Goal: Transaction & Acquisition: Purchase product/service

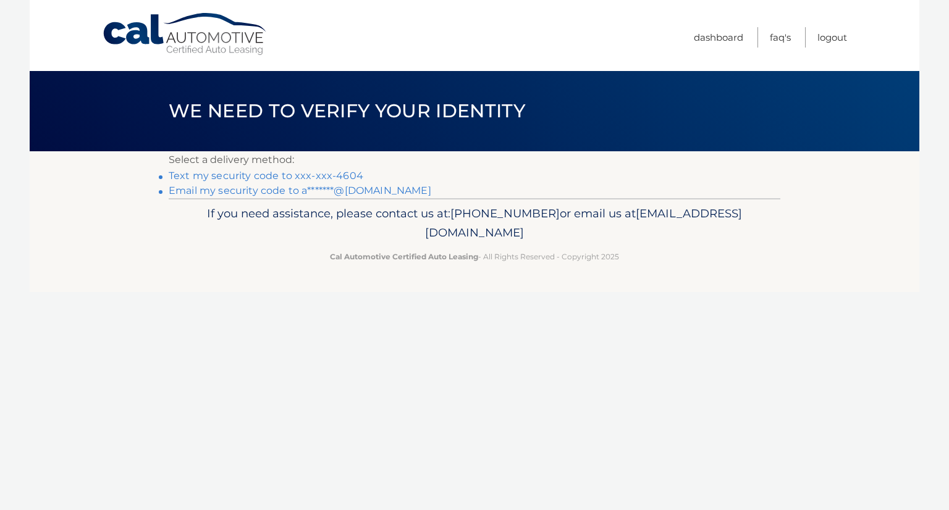
click at [196, 176] on link "Text my security code to xxx-xxx-4604" at bounding box center [266, 176] width 195 height 12
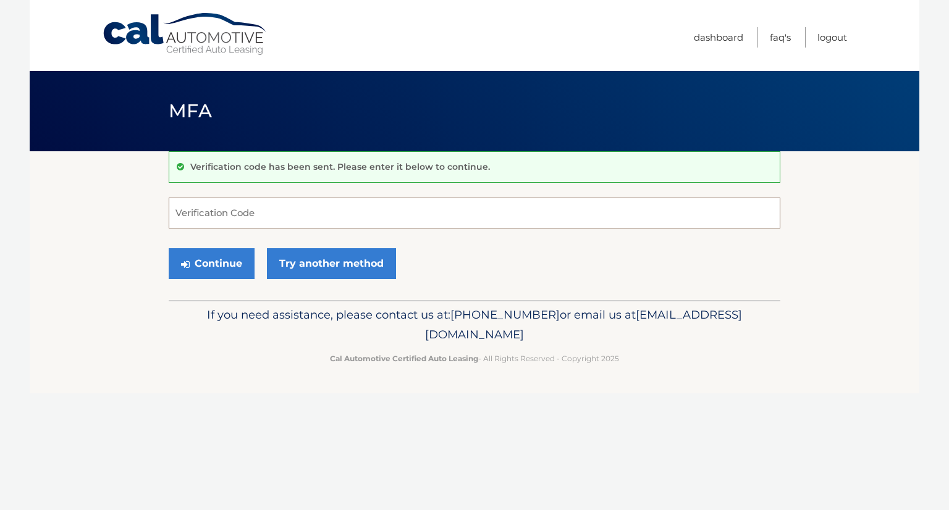
click at [208, 214] on input "Verification Code" at bounding box center [475, 213] width 612 height 31
type input "467466"
click at [184, 274] on button "Continue" at bounding box center [212, 263] width 86 height 31
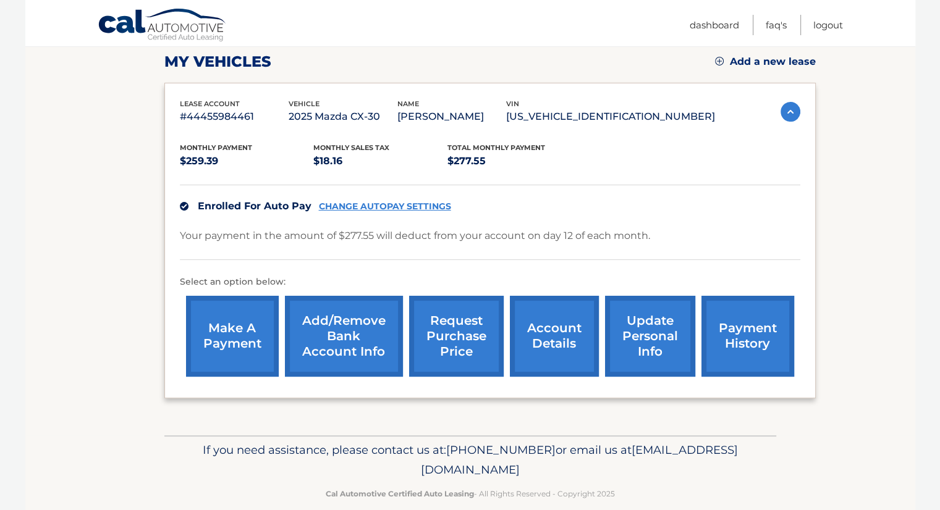
scroll to position [184, 0]
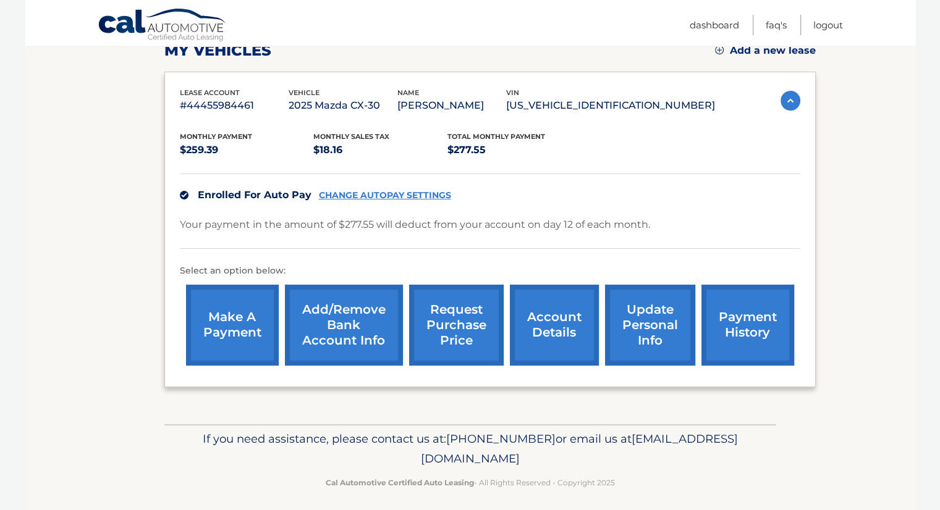
click at [715, 330] on link "payment history" at bounding box center [747, 325] width 93 height 81
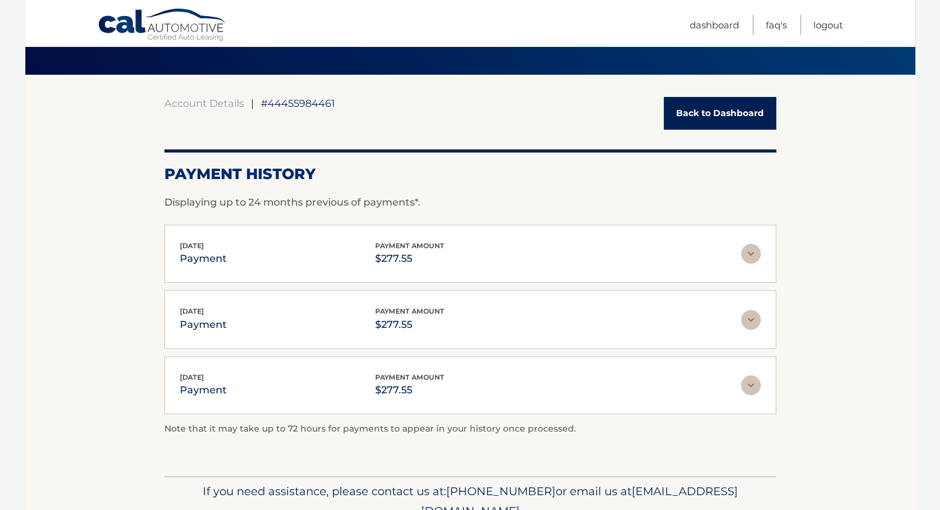
scroll to position [70, 0]
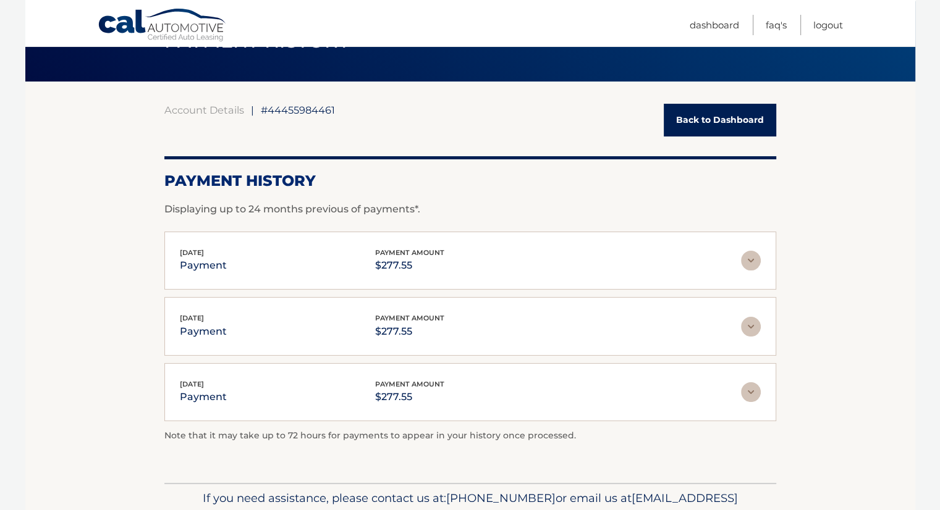
click at [694, 120] on link "Back to Dashboard" at bounding box center [720, 120] width 112 height 33
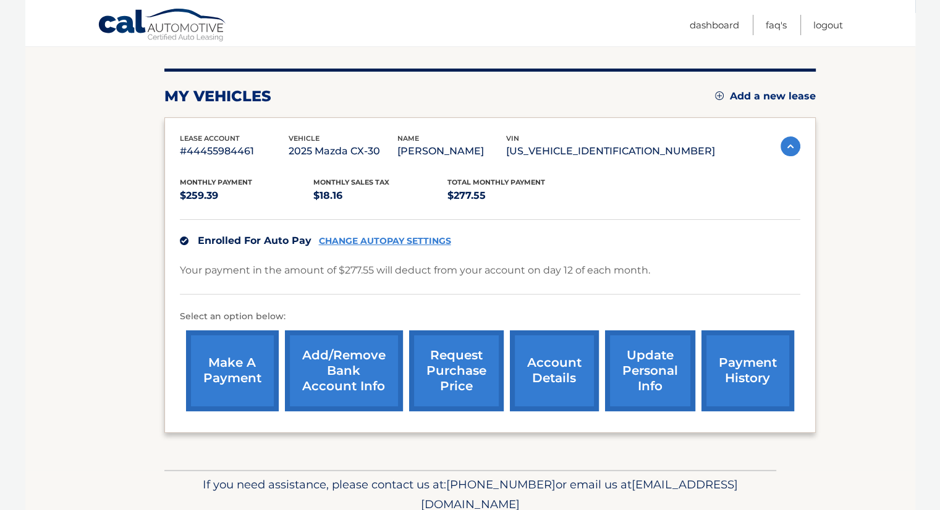
scroll to position [141, 0]
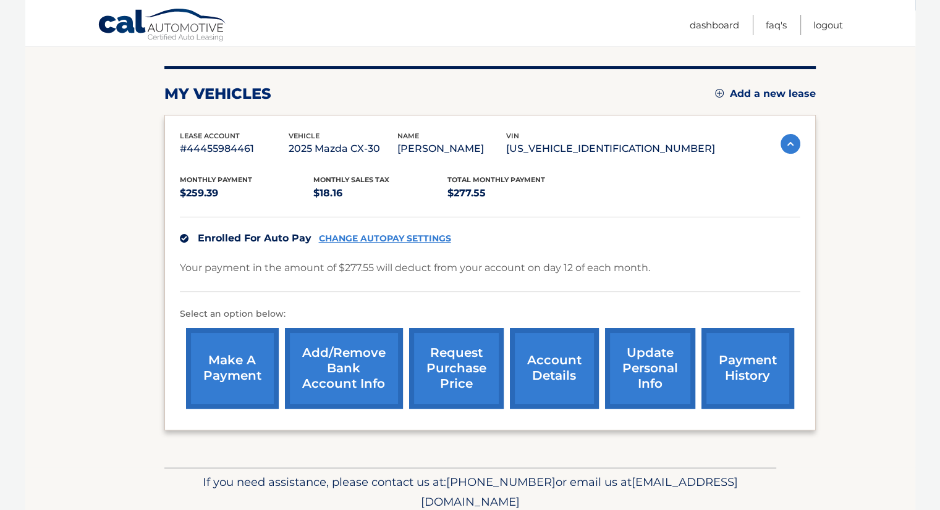
click at [733, 354] on link "payment history" at bounding box center [747, 368] width 93 height 81
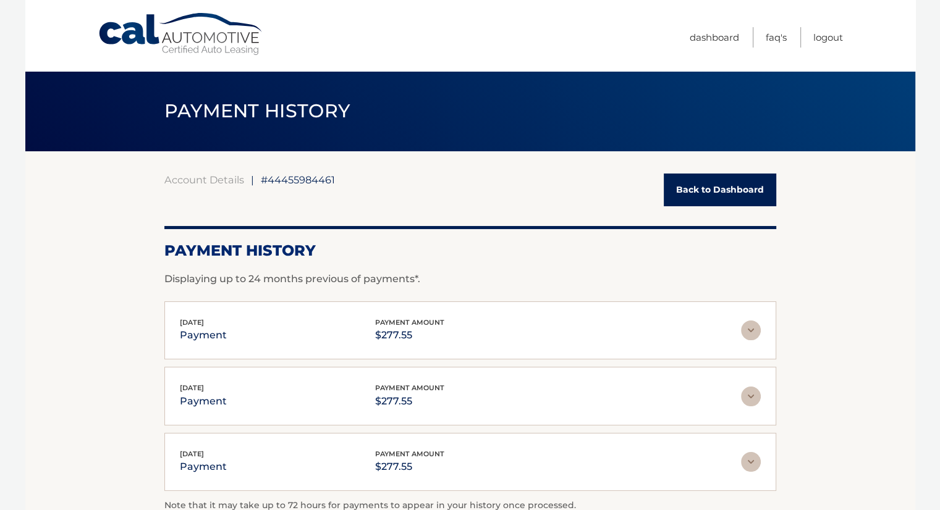
click at [715, 196] on link "Back to Dashboard" at bounding box center [720, 190] width 112 height 33
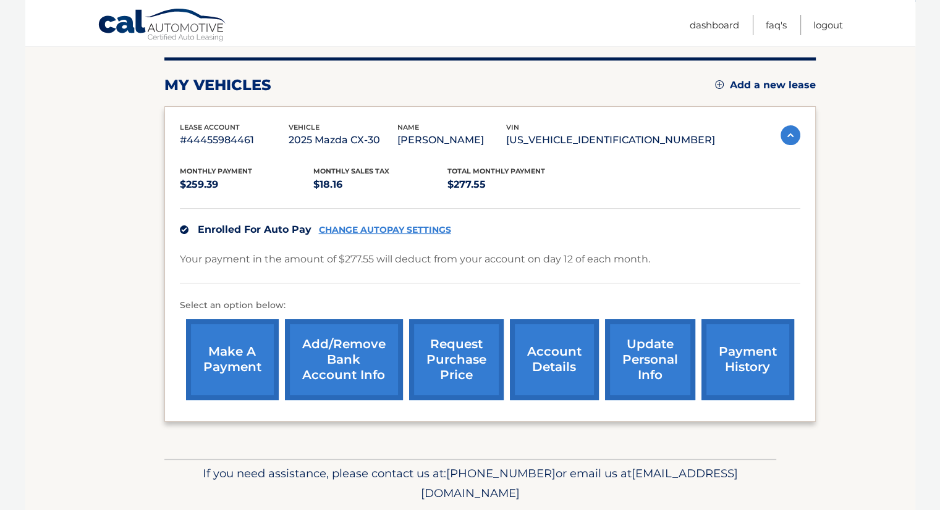
scroll to position [190, 0]
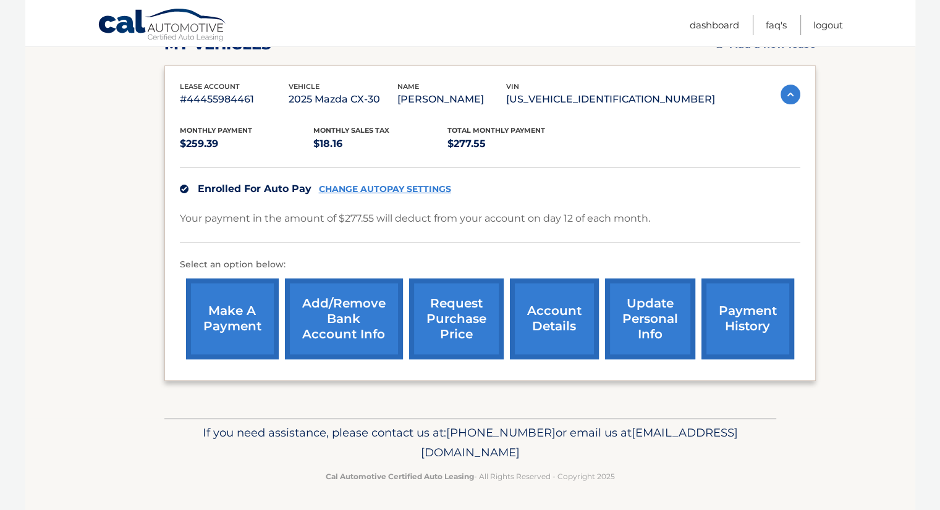
click at [220, 314] on link "make a payment" at bounding box center [232, 319] width 93 height 81
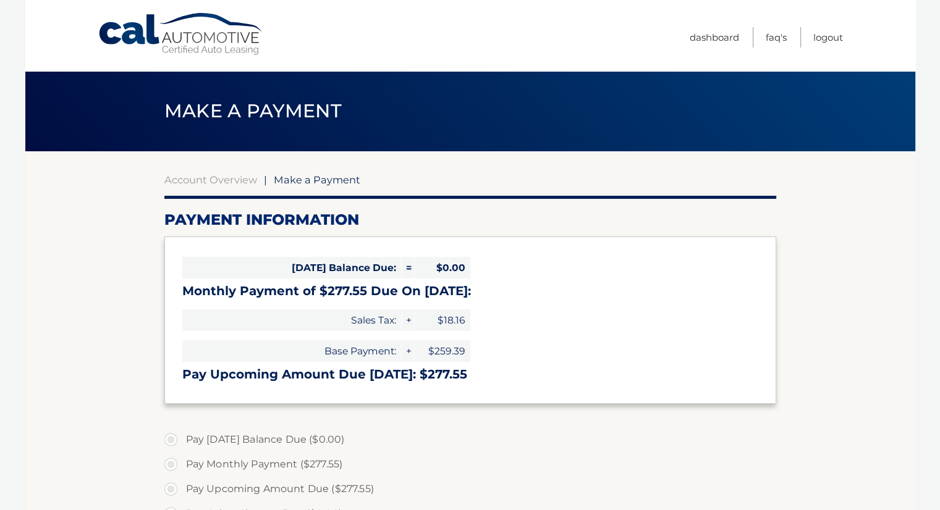
select select "MDFkMGNlODUtZjRhNi00OTM4LWE3NDEtY2I3NjI1ZTI0ZWU0"
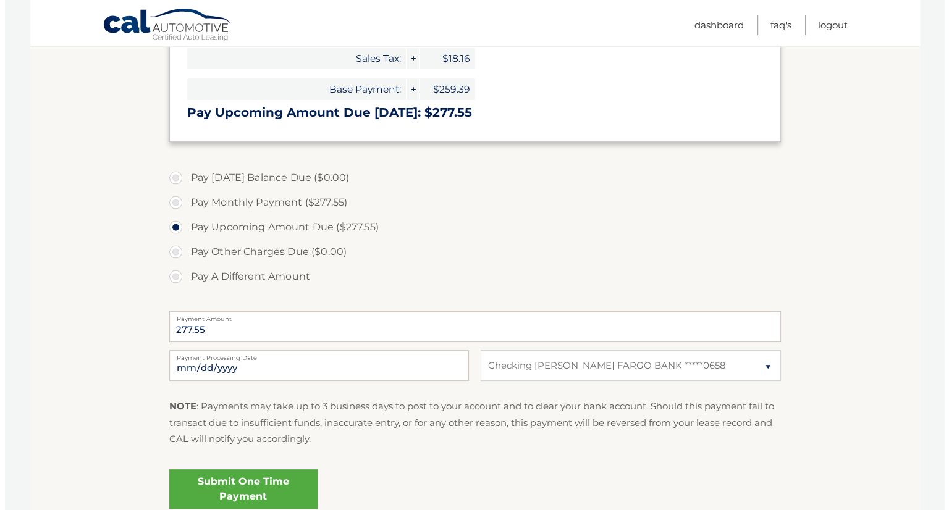
scroll to position [269, 0]
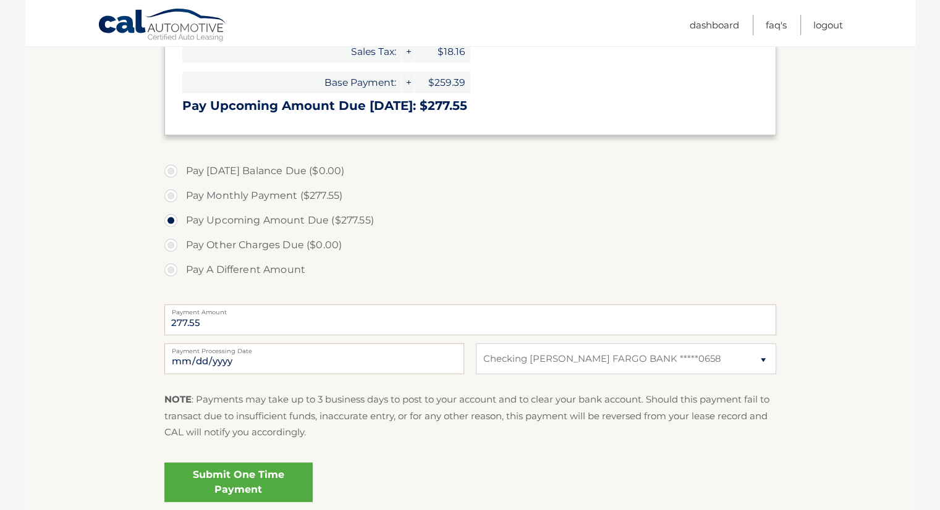
click at [247, 486] on link "Submit One Time Payment" at bounding box center [238, 483] width 148 height 40
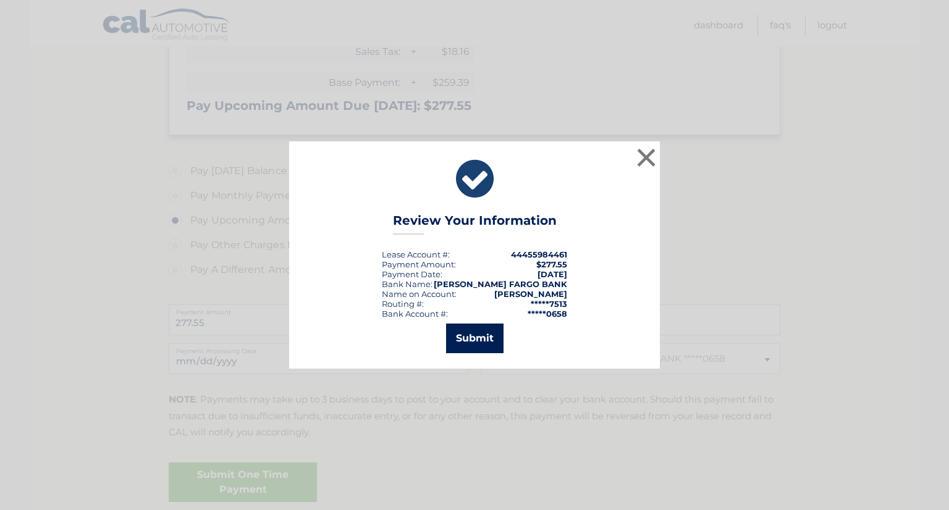
click at [471, 342] on button "Submit" at bounding box center [474, 339] width 57 height 30
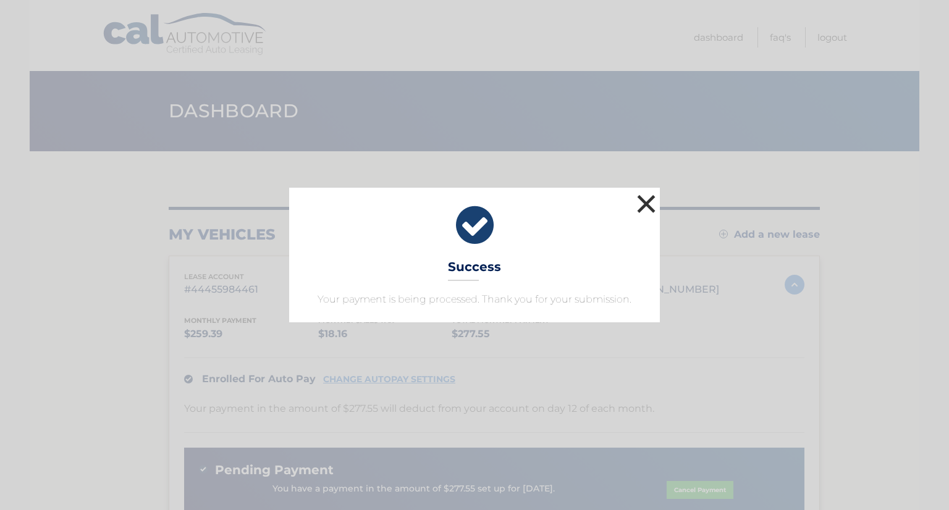
click at [642, 203] on button "×" at bounding box center [646, 204] width 25 height 25
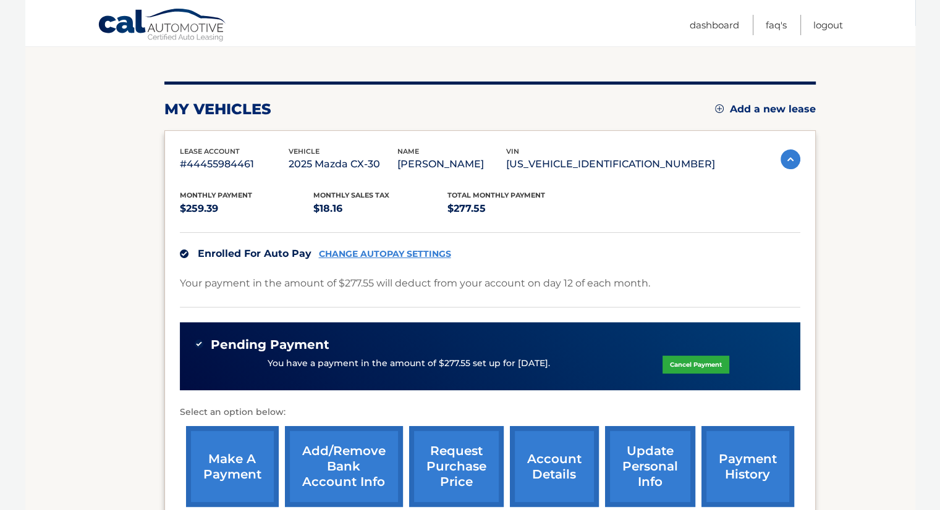
scroll to position [128, 0]
